Goal: Find specific page/section

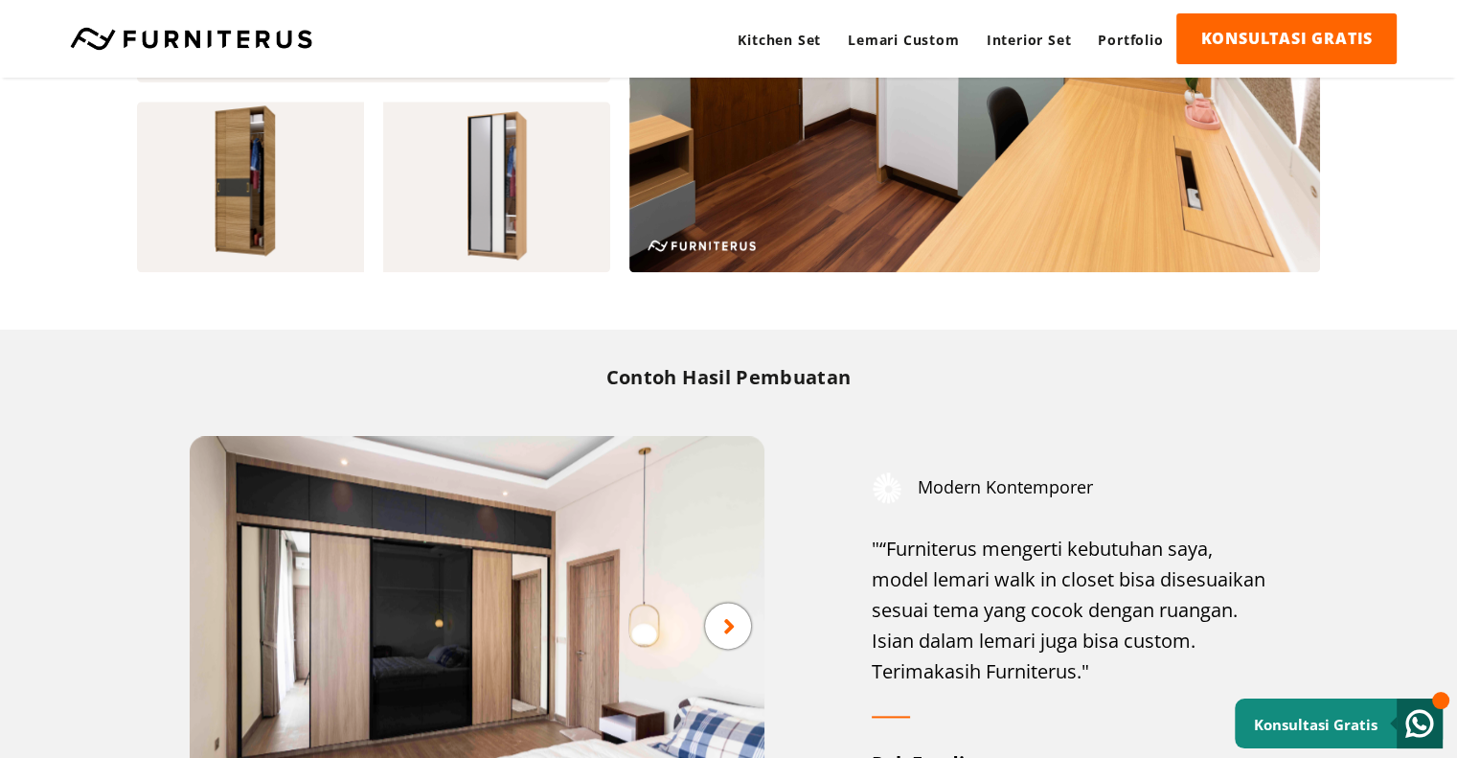
scroll to position [2394, 0]
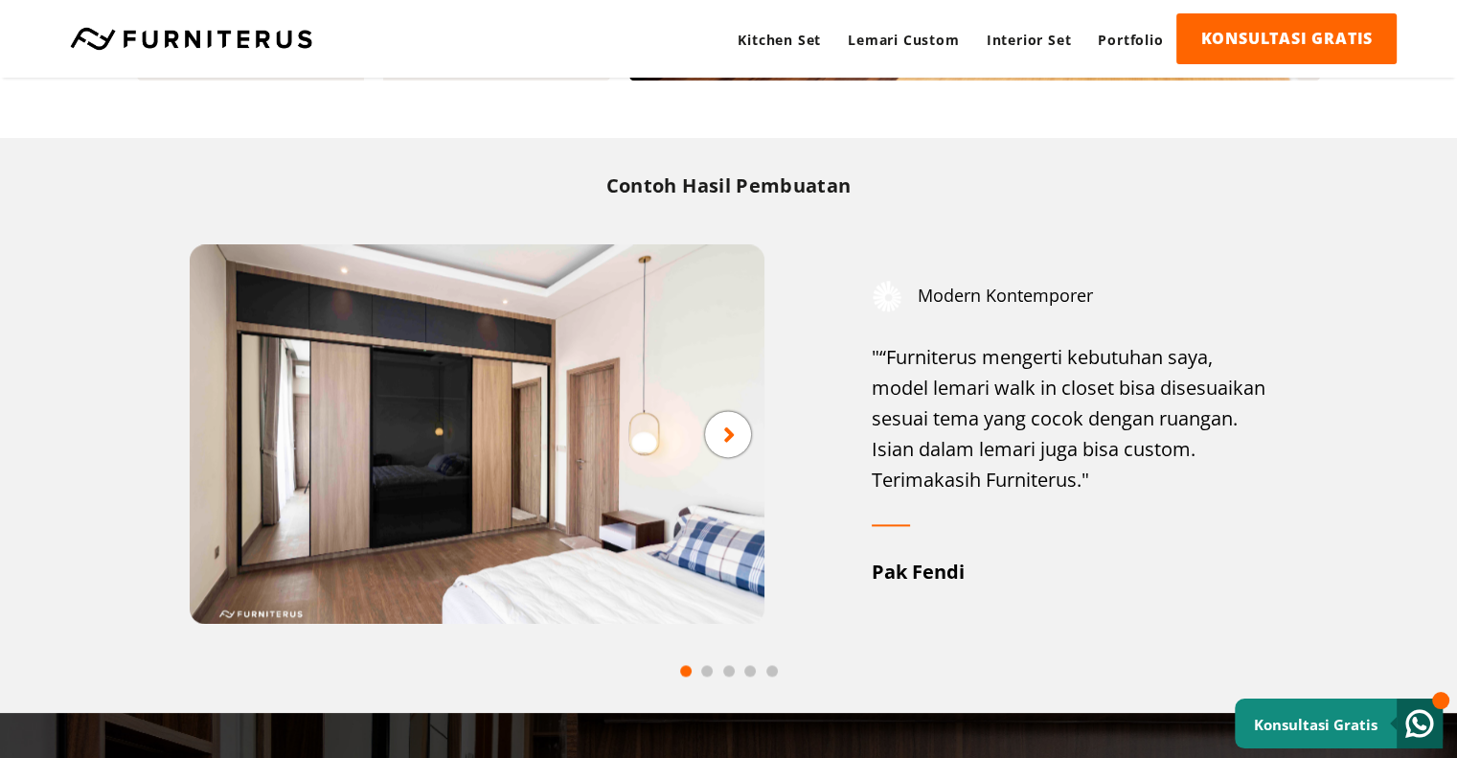
click at [726, 430] on icon at bounding box center [729, 433] width 12 height 24
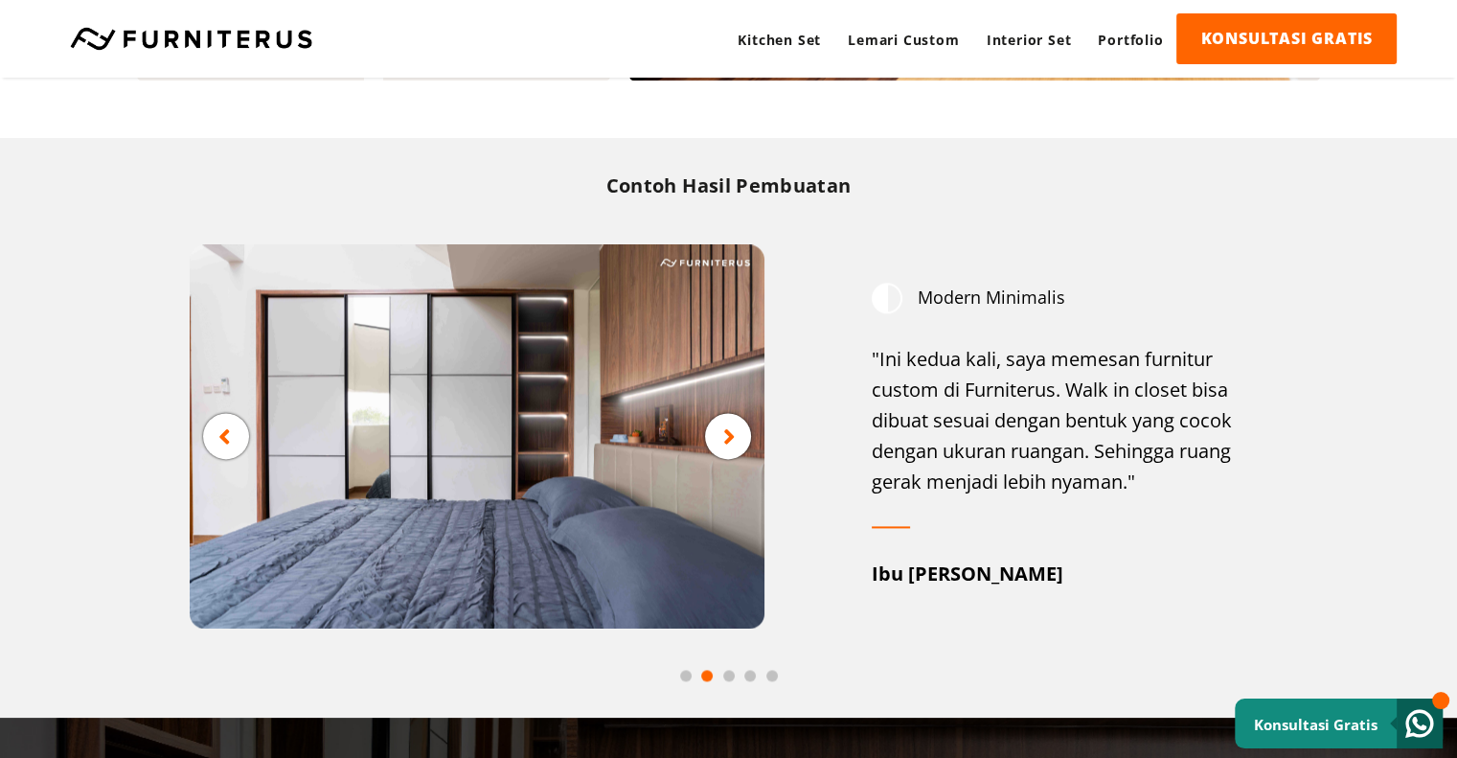
click at [228, 428] on icon at bounding box center [224, 436] width 12 height 24
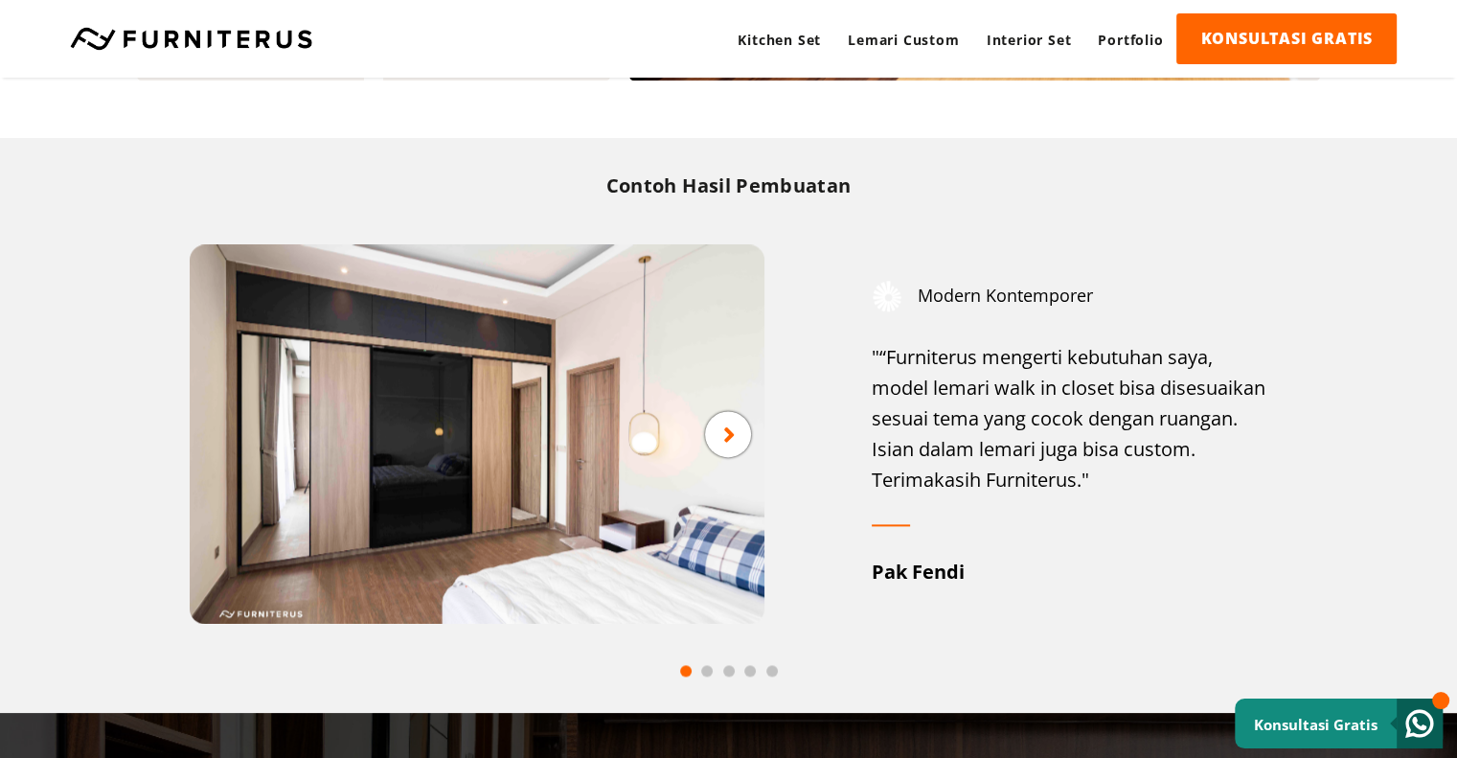
click at [736, 426] on div at bounding box center [728, 434] width 46 height 46
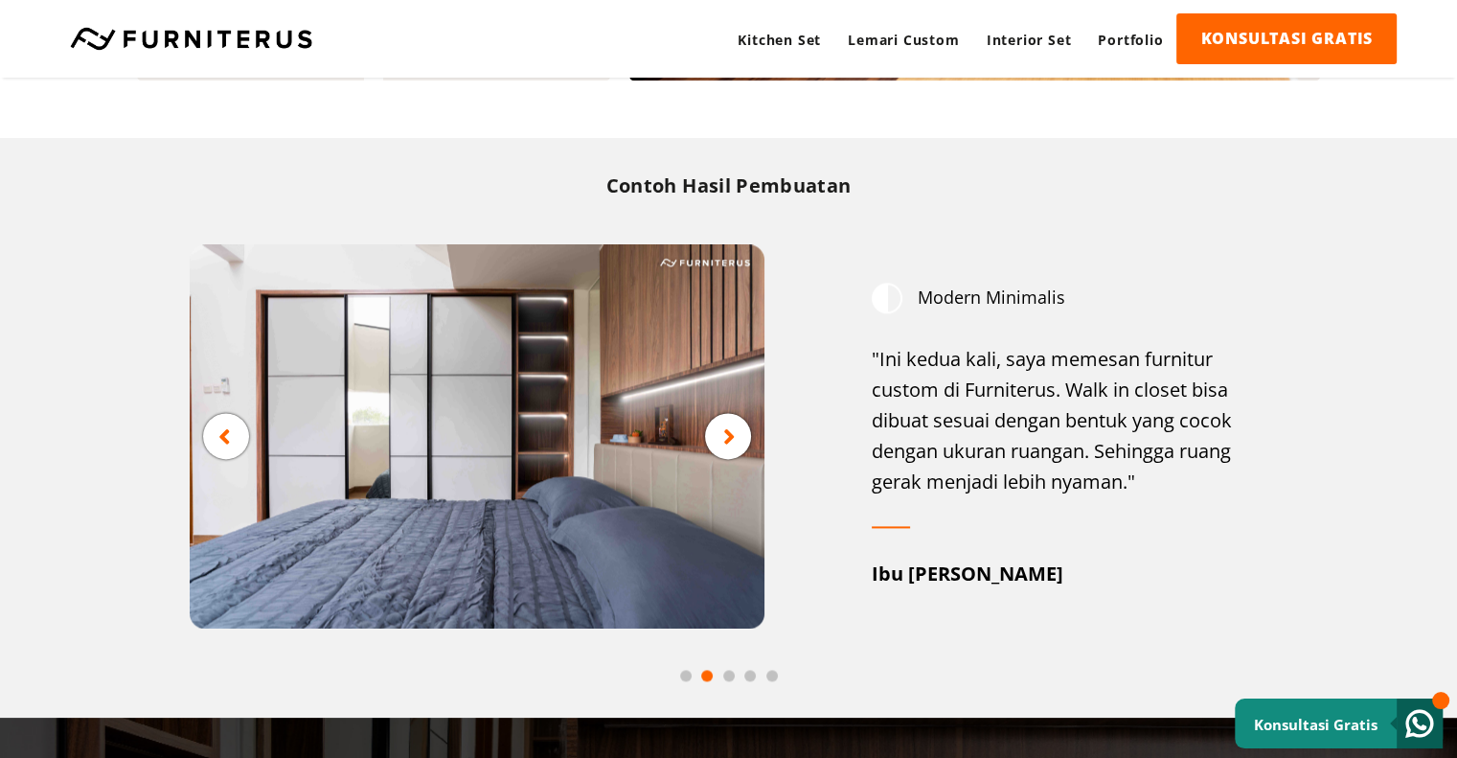
click at [736, 426] on div at bounding box center [728, 436] width 46 height 46
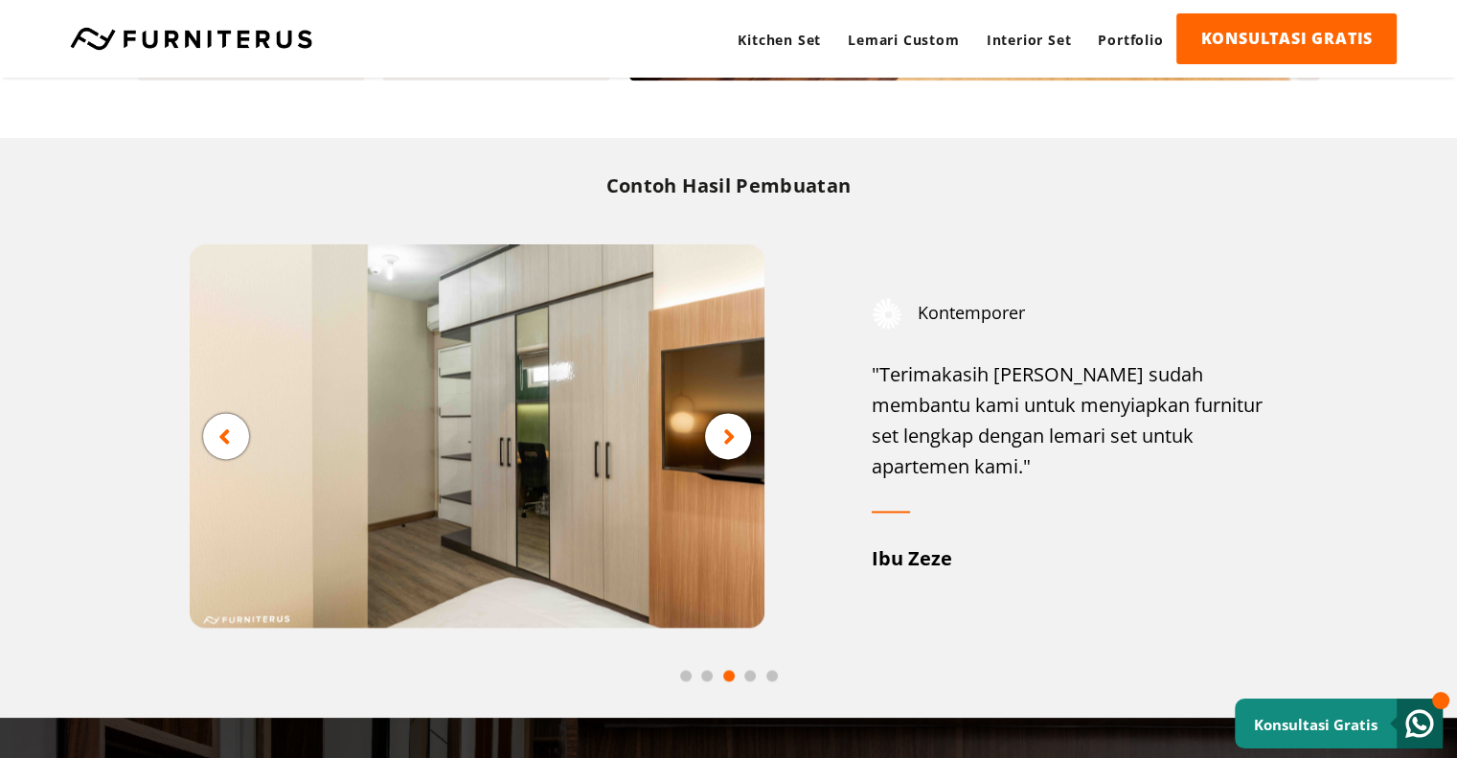
click at [736, 426] on div at bounding box center [728, 436] width 46 height 46
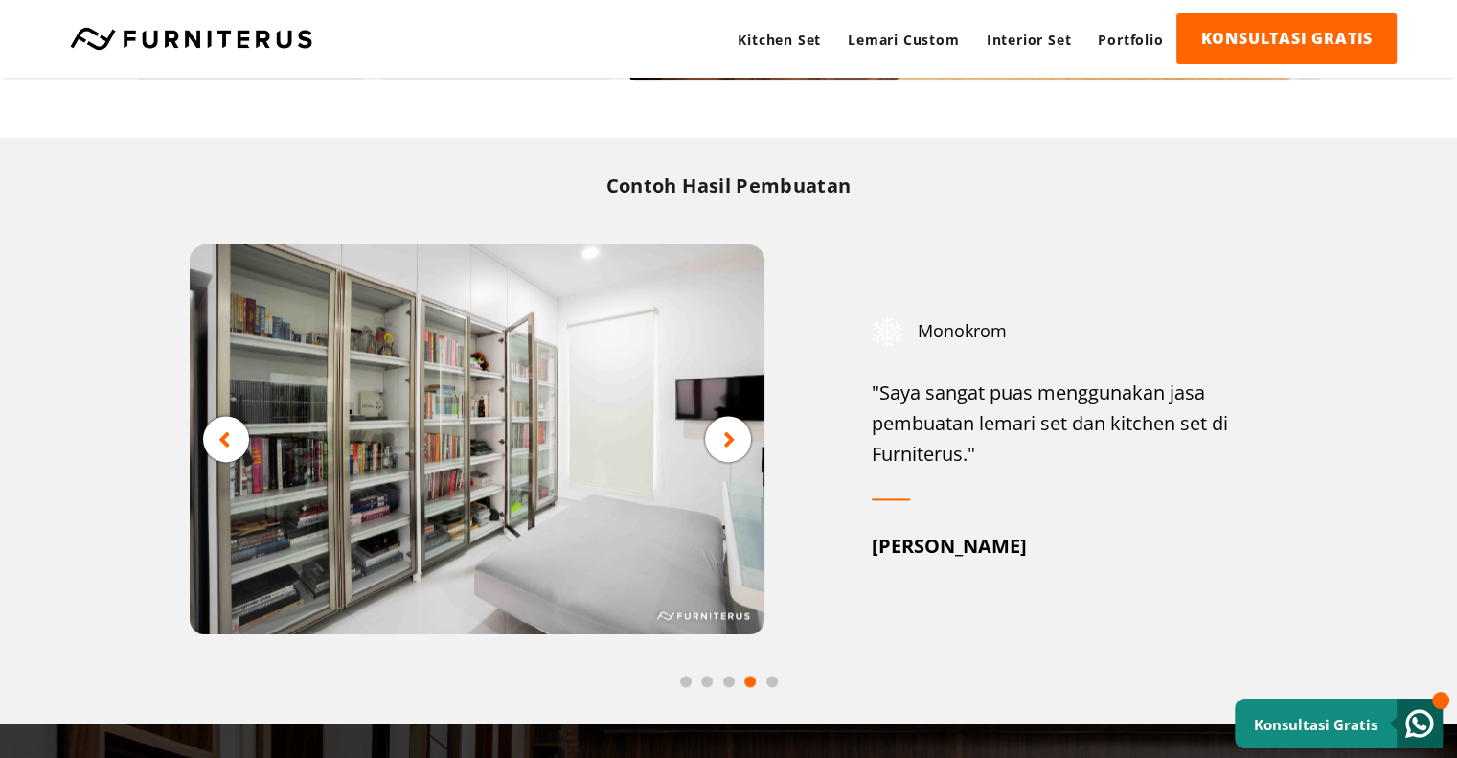
click at [736, 426] on div at bounding box center [728, 439] width 46 height 46
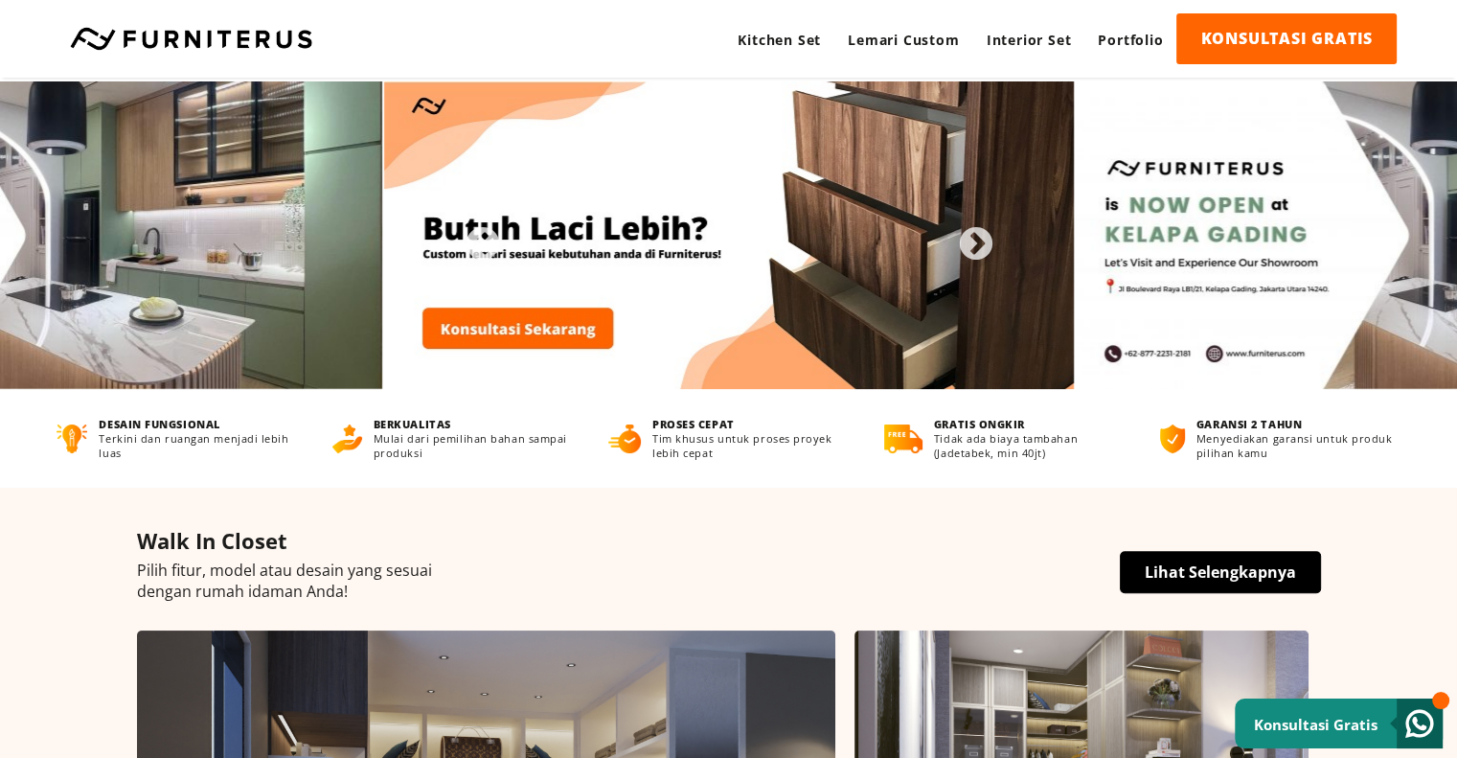
scroll to position [0, 0]
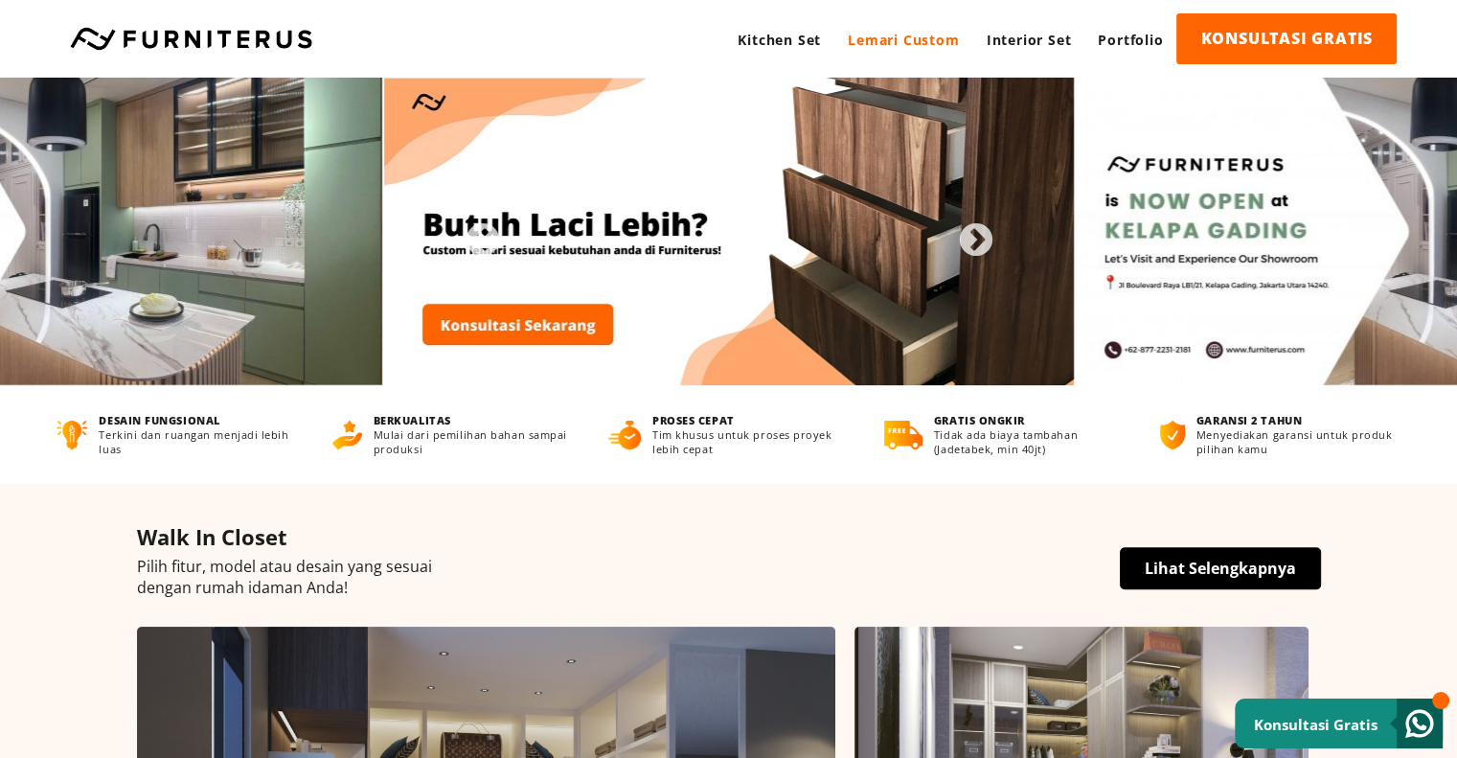
click at [898, 43] on link "Lemari Custom" at bounding box center [903, 39] width 138 height 53
click at [747, 43] on link "Kitchen Set" at bounding box center [779, 39] width 110 height 53
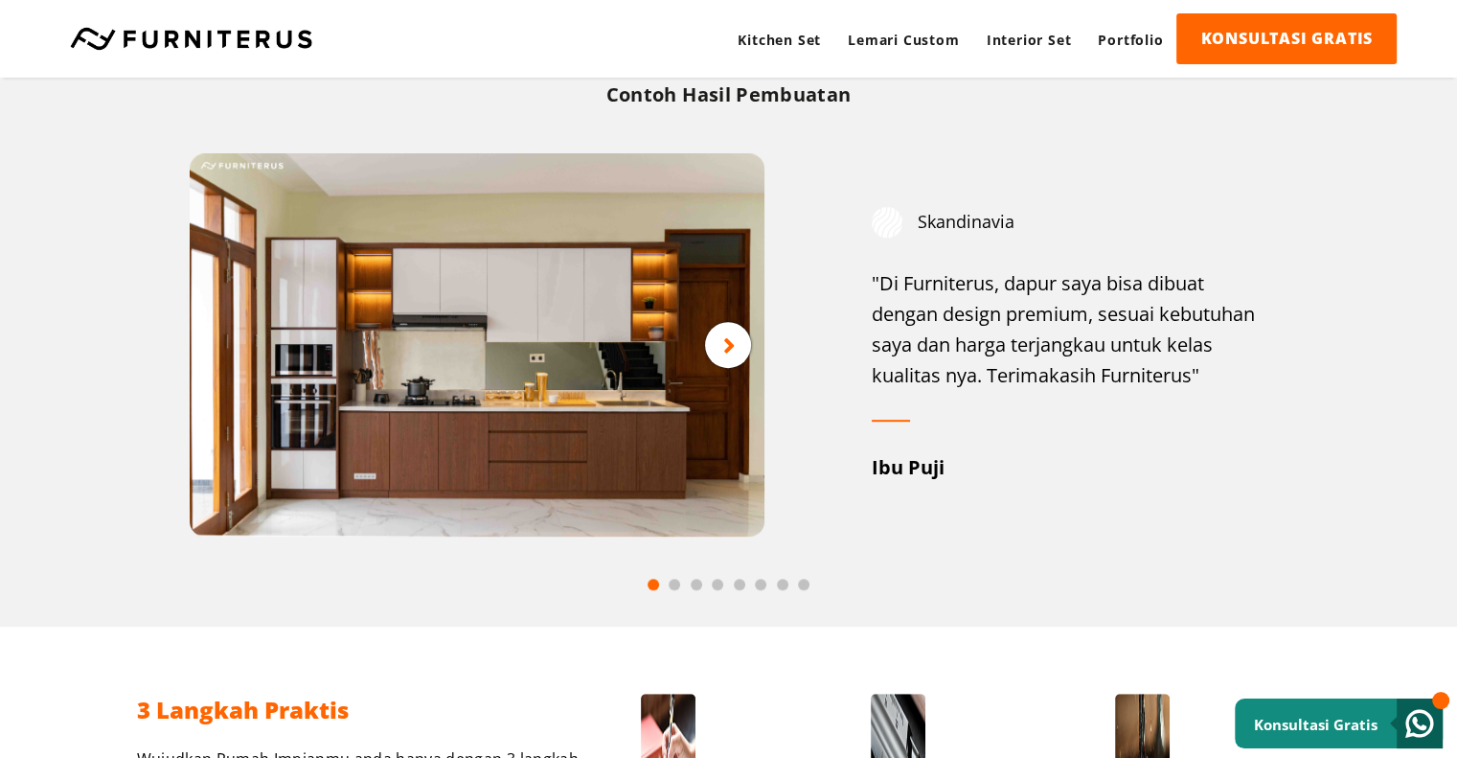
scroll to position [1054, 0]
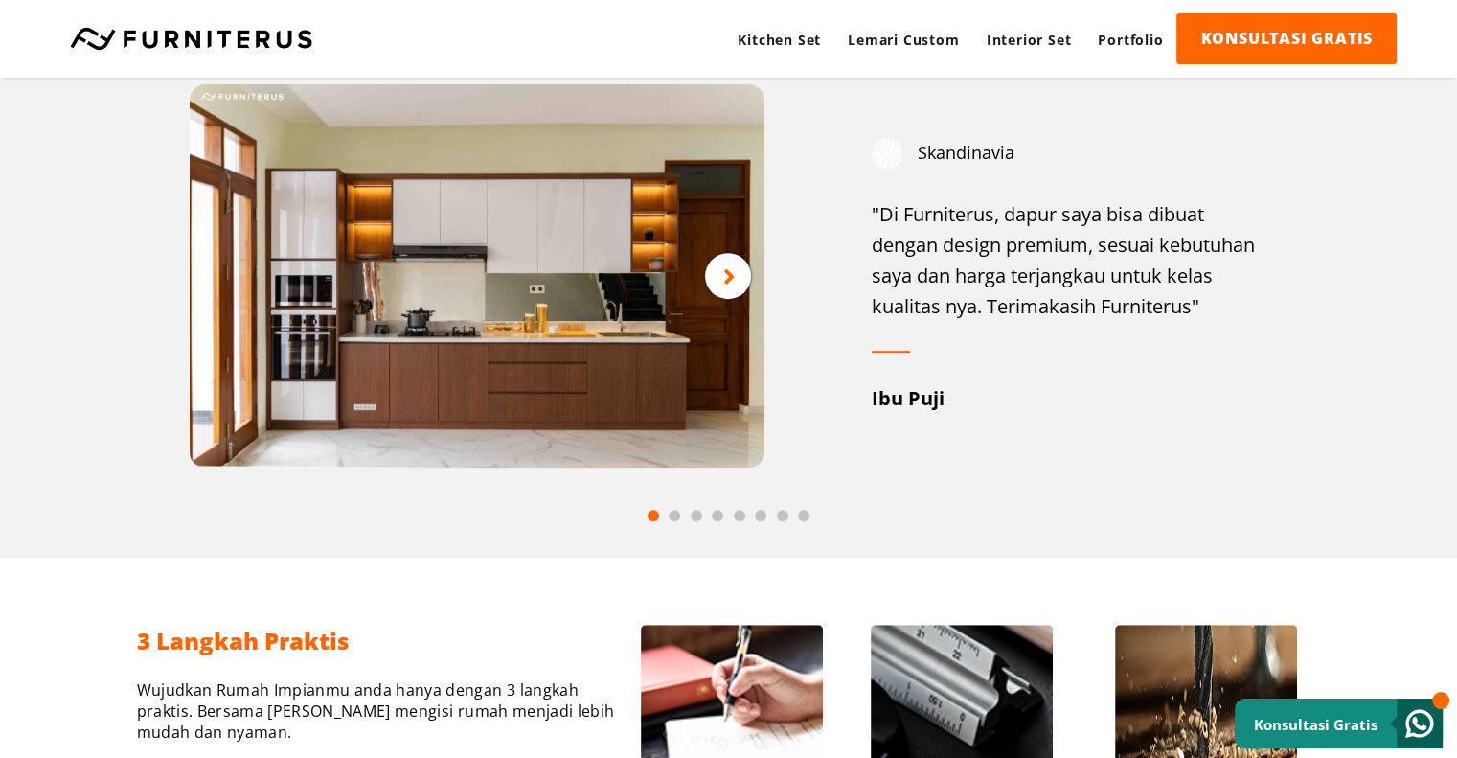
click at [733, 275] on icon at bounding box center [729, 276] width 12 height 24
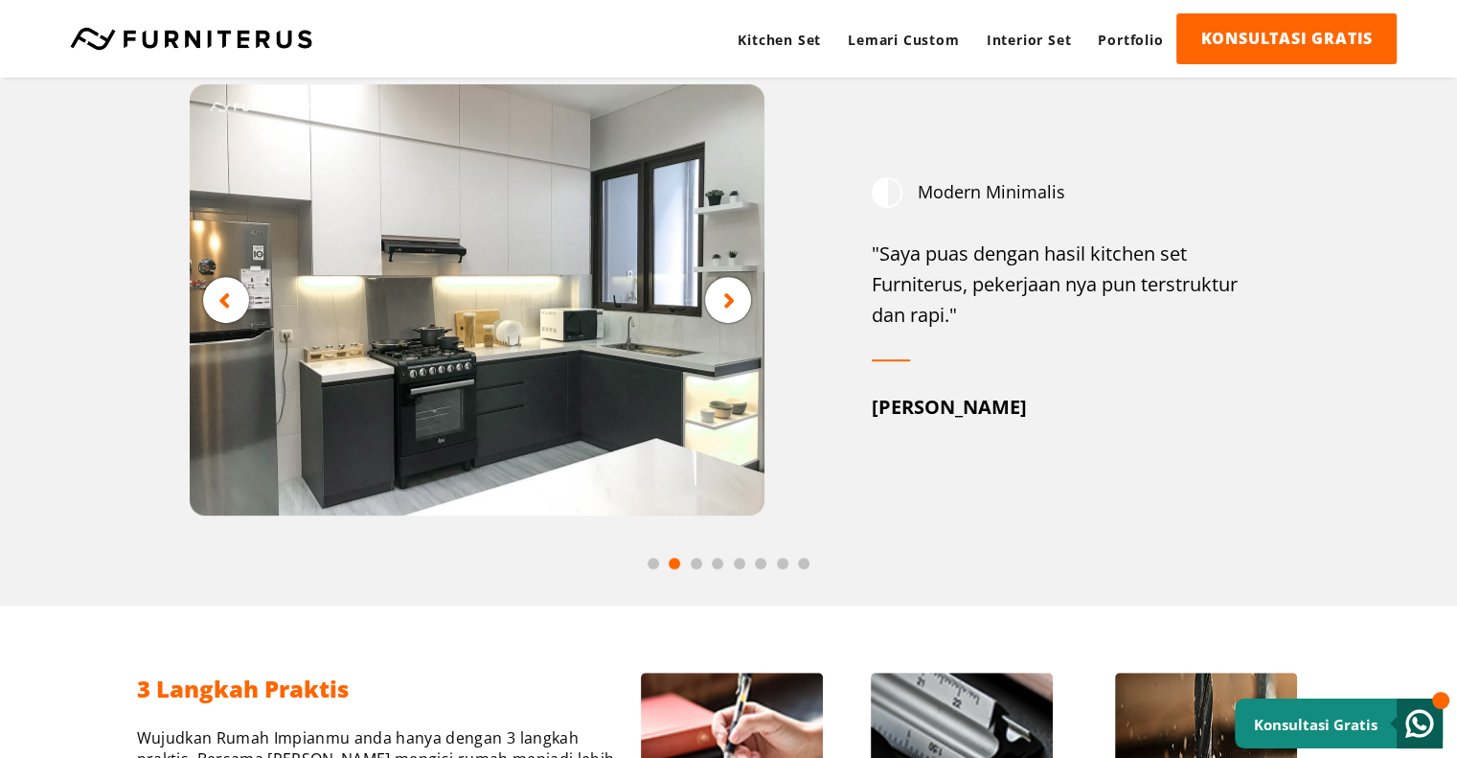
click at [231, 294] on div at bounding box center [226, 300] width 46 height 46
